Goal: Entertainment & Leisure: Browse casually

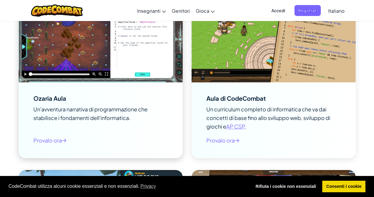
scroll to position [795, 0]
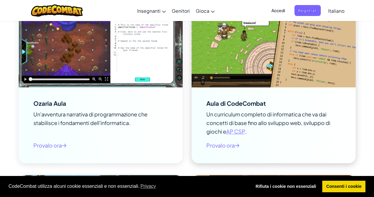
click at [236, 98] on div "Aula di CodeCombat Un curriculum completo di informatica che va dai concetti di…" at bounding box center [274, 125] width 164 height 76
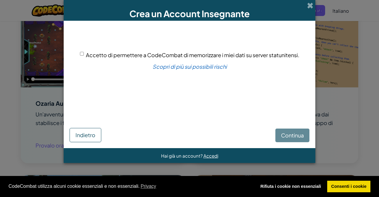
click at [86, 52] on span "Accetto di permettere a CodeCombat di memorizzare i miei dati su server statuni…" at bounding box center [192, 55] width 213 height 7
click at [84, 52] on input "Accetto di permettere a CodeCombat di memorizzare i miei dati su server statuni…" at bounding box center [82, 54] width 4 height 4
checkbox input "true"
click at [308, 6] on span at bounding box center [310, 5] width 6 height 6
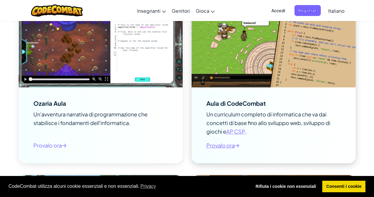
click at [230, 147] on span "Provalo ora" at bounding box center [223, 145] width 33 height 9
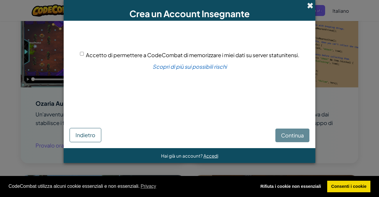
click at [309, 2] on span at bounding box center [310, 5] width 6 height 6
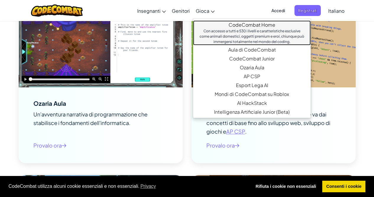
click at [218, 22] on link "CodeCombat Home Con accesso a tutti e 530 i livelli e caratteristiche esclusive…" at bounding box center [252, 32] width 118 height 25
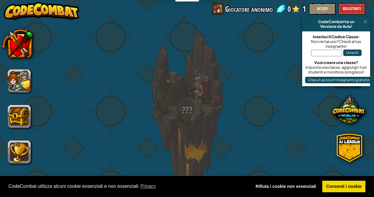
select select "it"
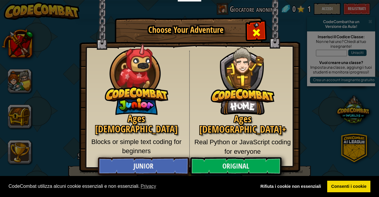
click at [259, 27] on div "Close modal" at bounding box center [256, 31] width 19 height 19
